Goal: Find specific page/section: Find specific page/section

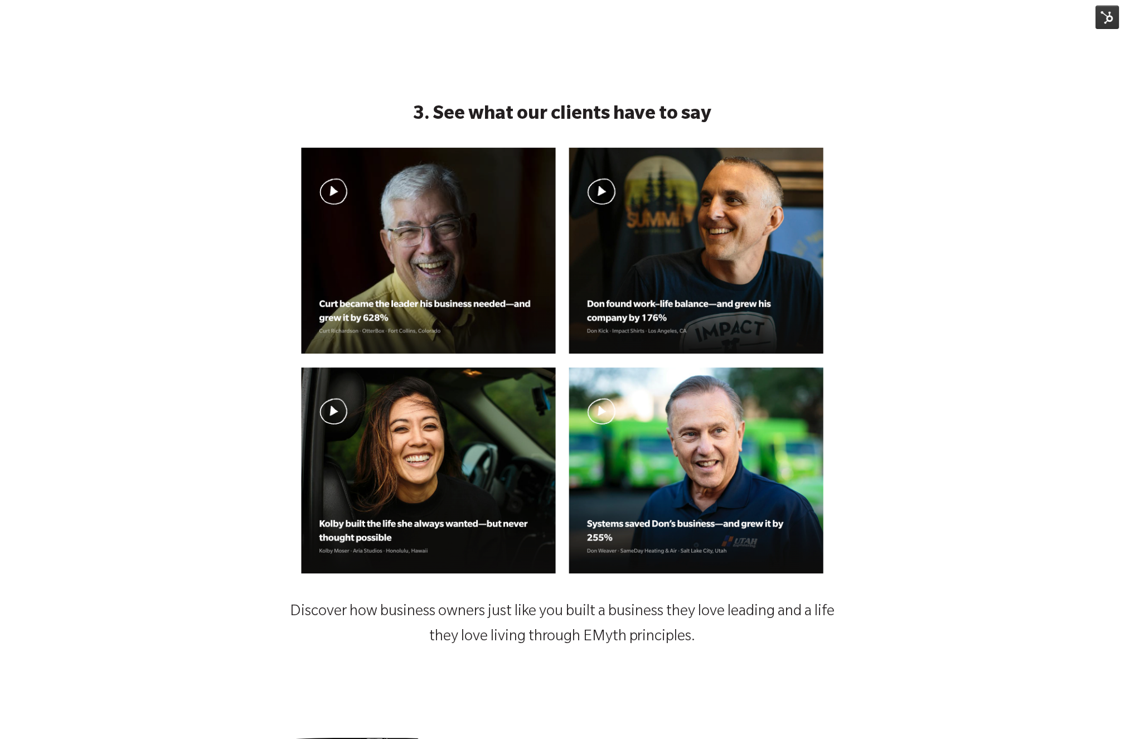
scroll to position [1112, 0]
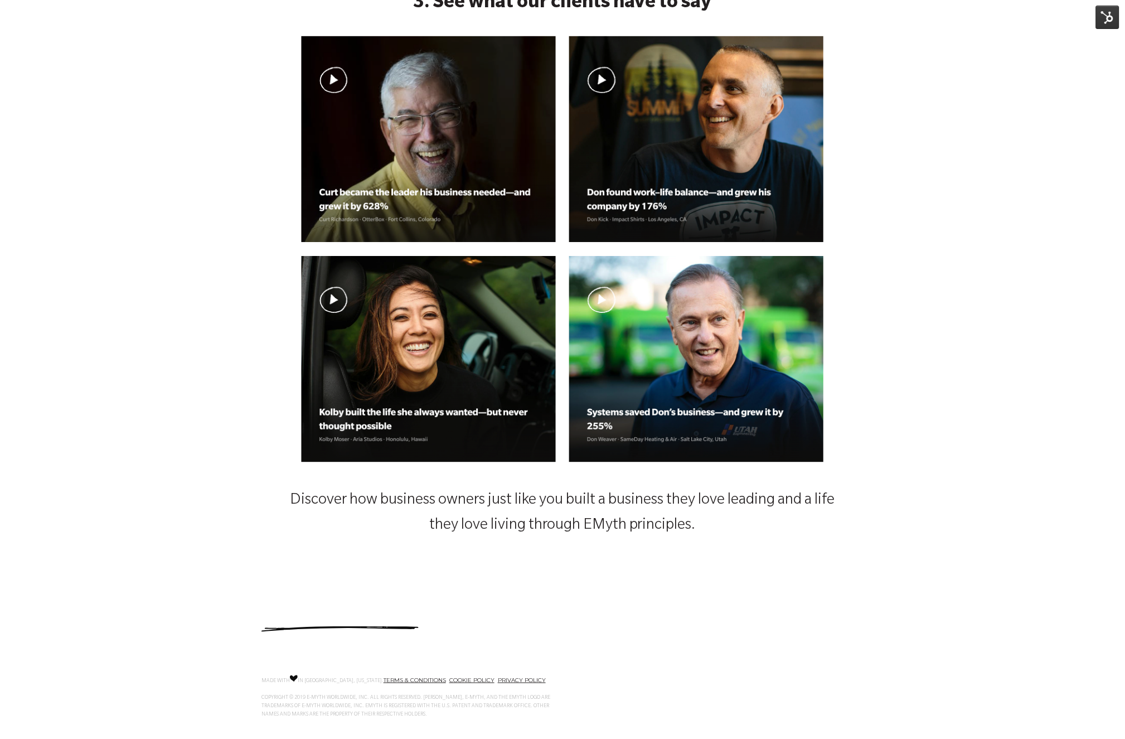
click at [1098, 23] on img at bounding box center [1107, 17] width 23 height 23
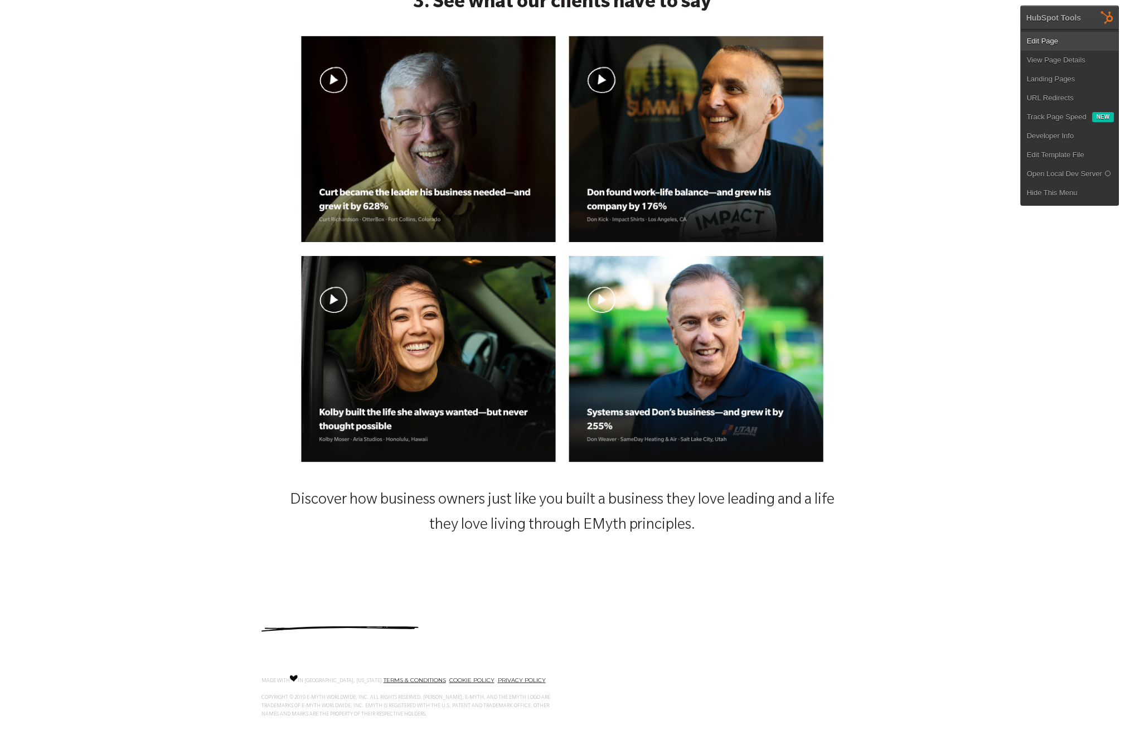
click at [1080, 46] on link "Edit Page" at bounding box center [1071, 41] width 98 height 19
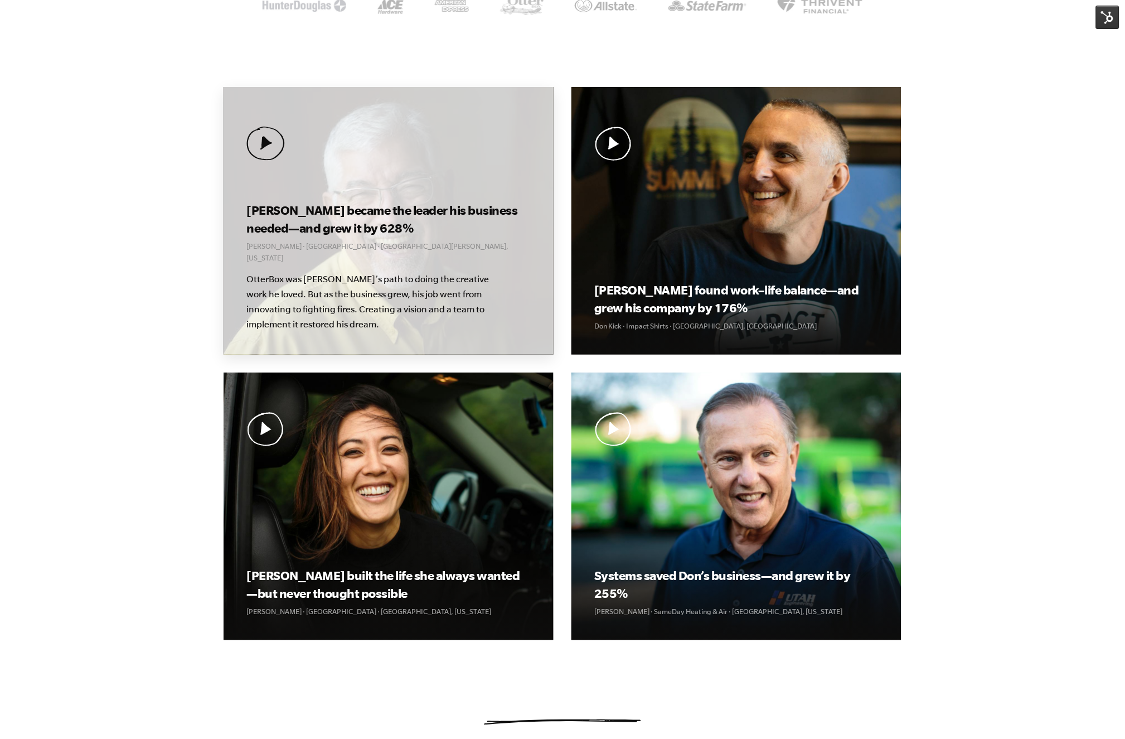
scroll to position [282, 0]
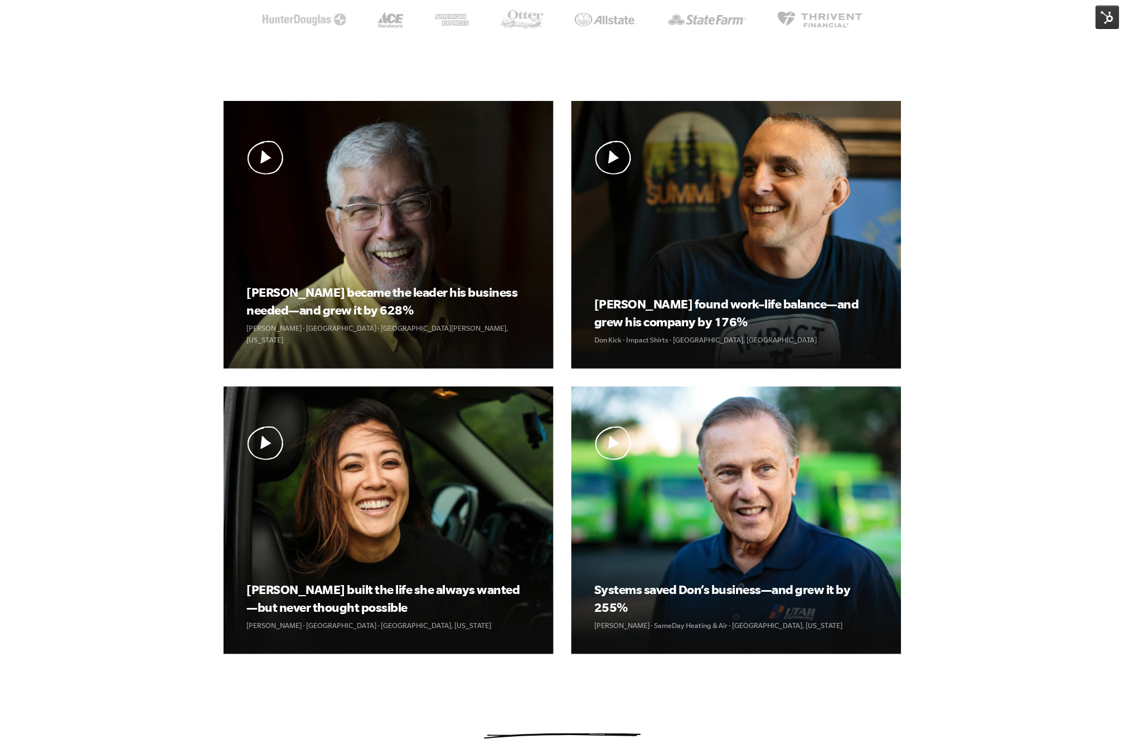
click at [1111, 20] on img at bounding box center [1107, 17] width 23 height 23
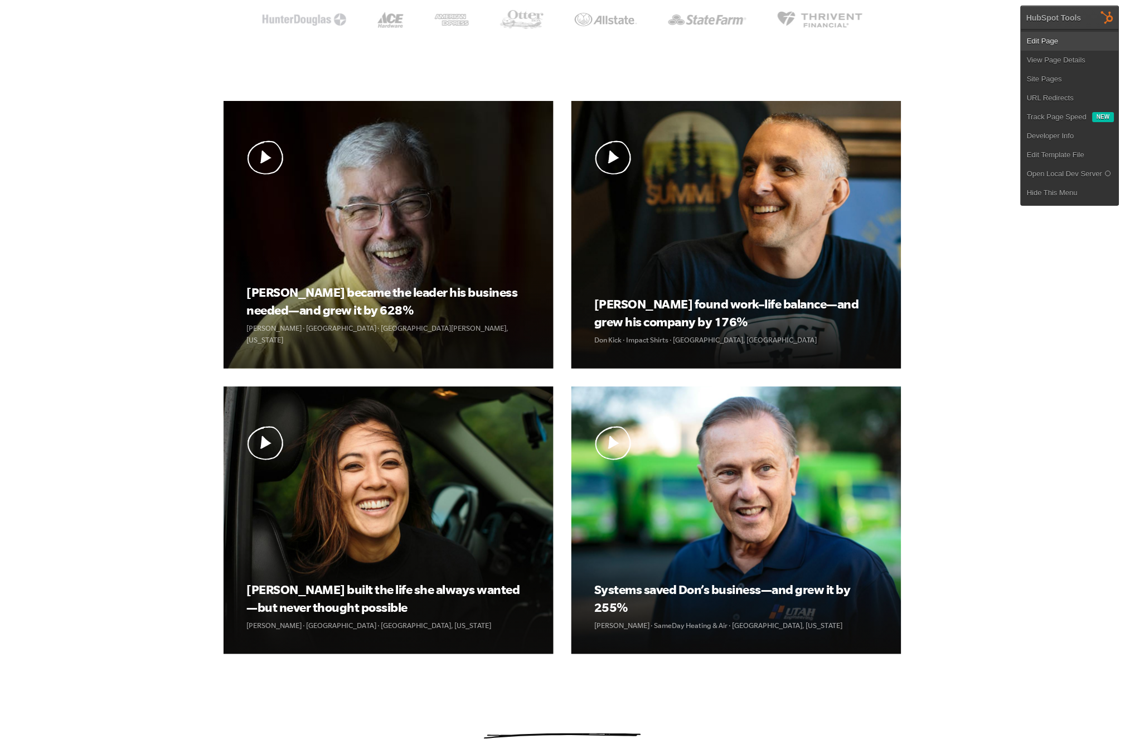
click at [1093, 48] on link "Edit Page" at bounding box center [1071, 41] width 98 height 19
